Goal: Information Seeking & Learning: Learn about a topic

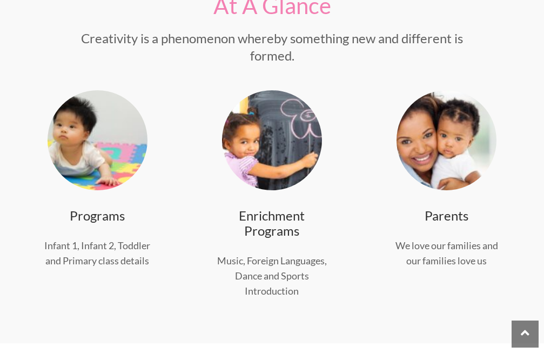
scroll to position [273, 0]
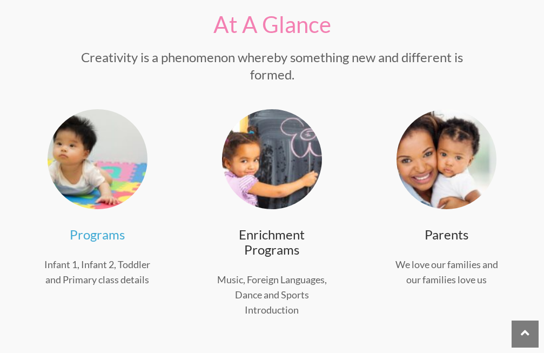
click at [103, 238] on link "Programs" at bounding box center [97, 234] width 55 height 16
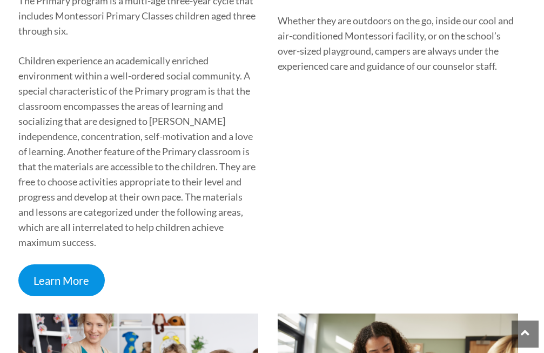
scroll to position [988, 0]
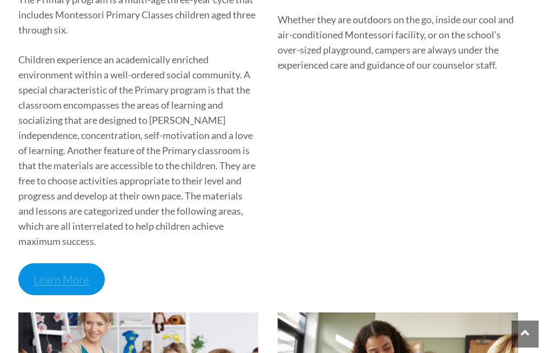
click at [76, 263] on link "Learn More" at bounding box center [61, 279] width 87 height 32
